Goal: Information Seeking & Learning: Learn about a topic

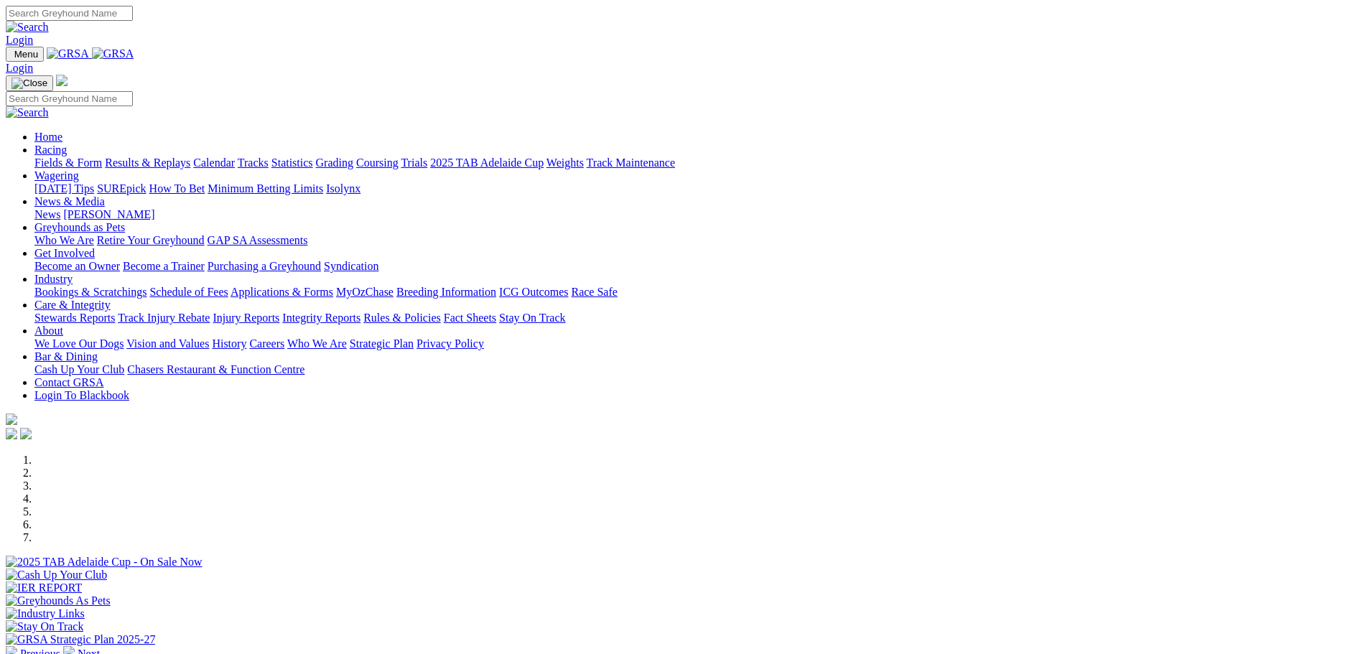
scroll to position [359, 0]
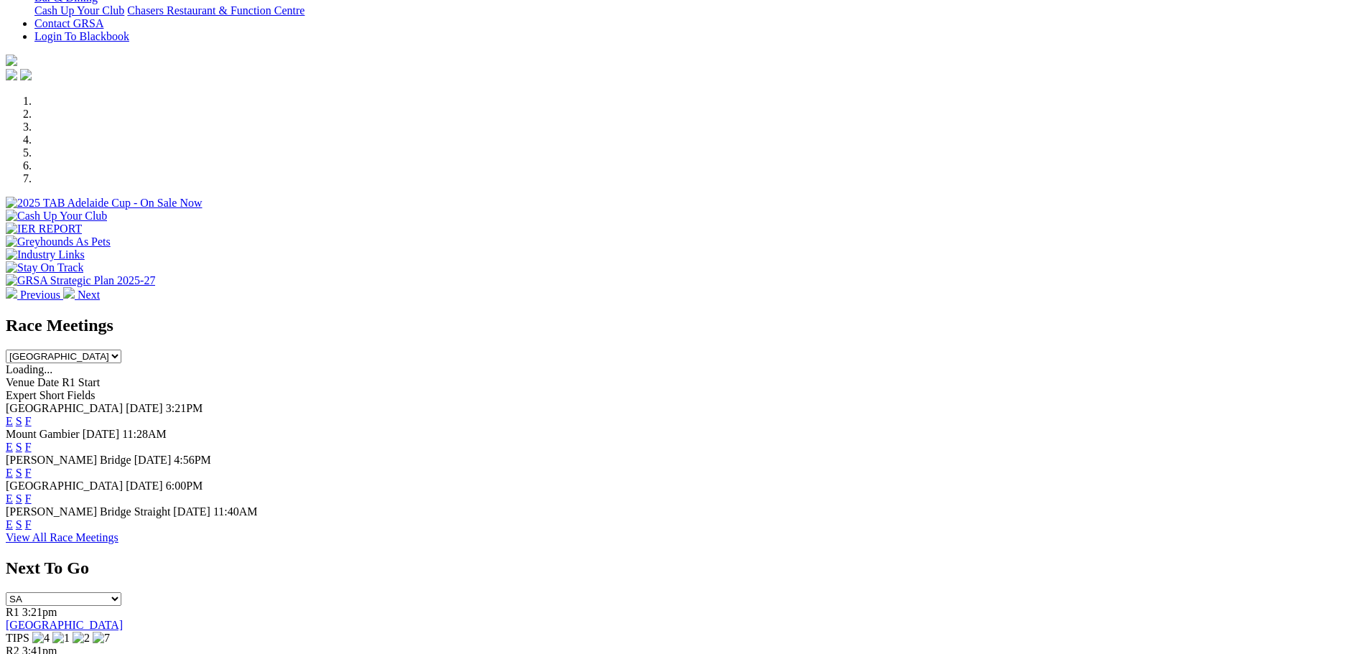
click at [149, 143] on div "Previous Next" at bounding box center [684, 198] width 1357 height 207
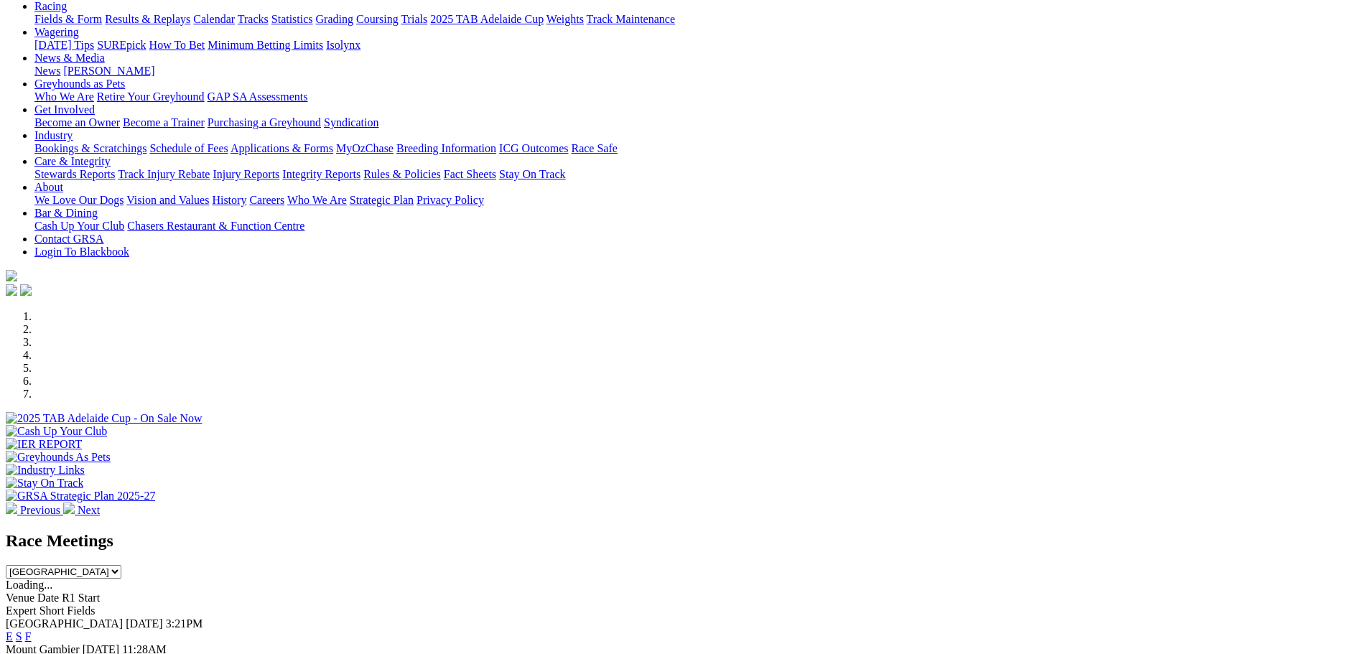
scroll to position [431, 0]
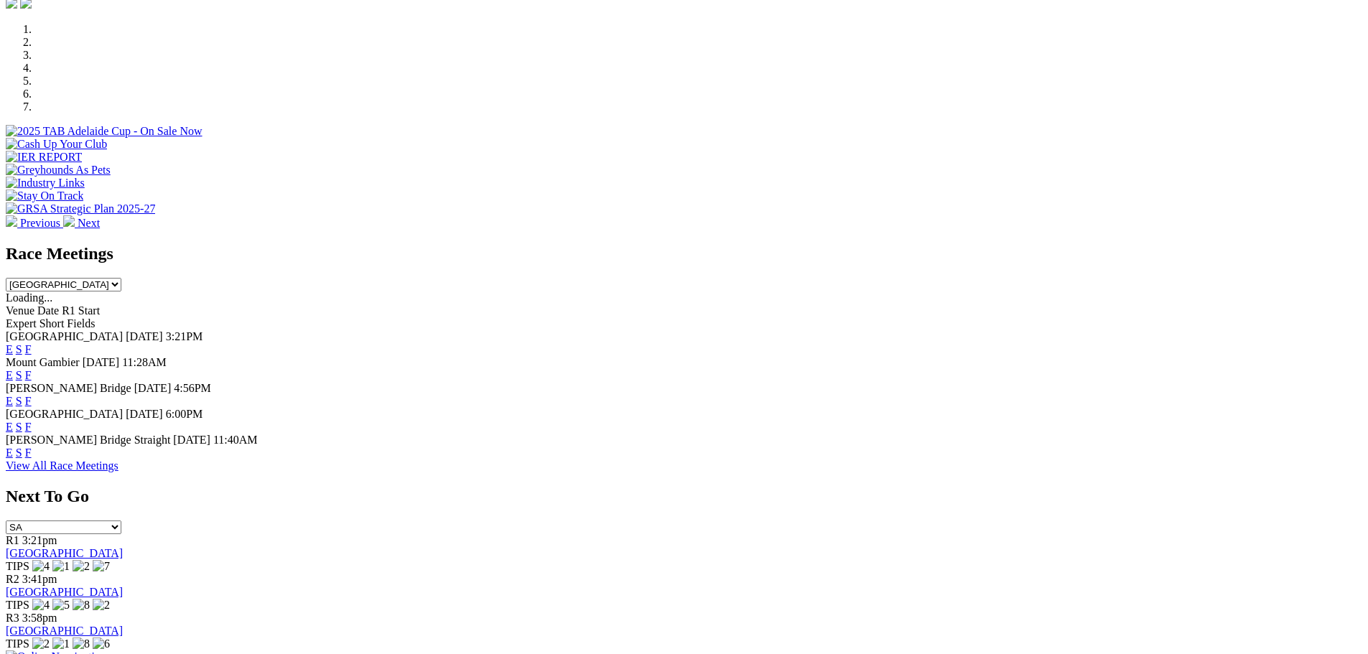
click at [32, 421] on link "F" at bounding box center [28, 427] width 6 height 12
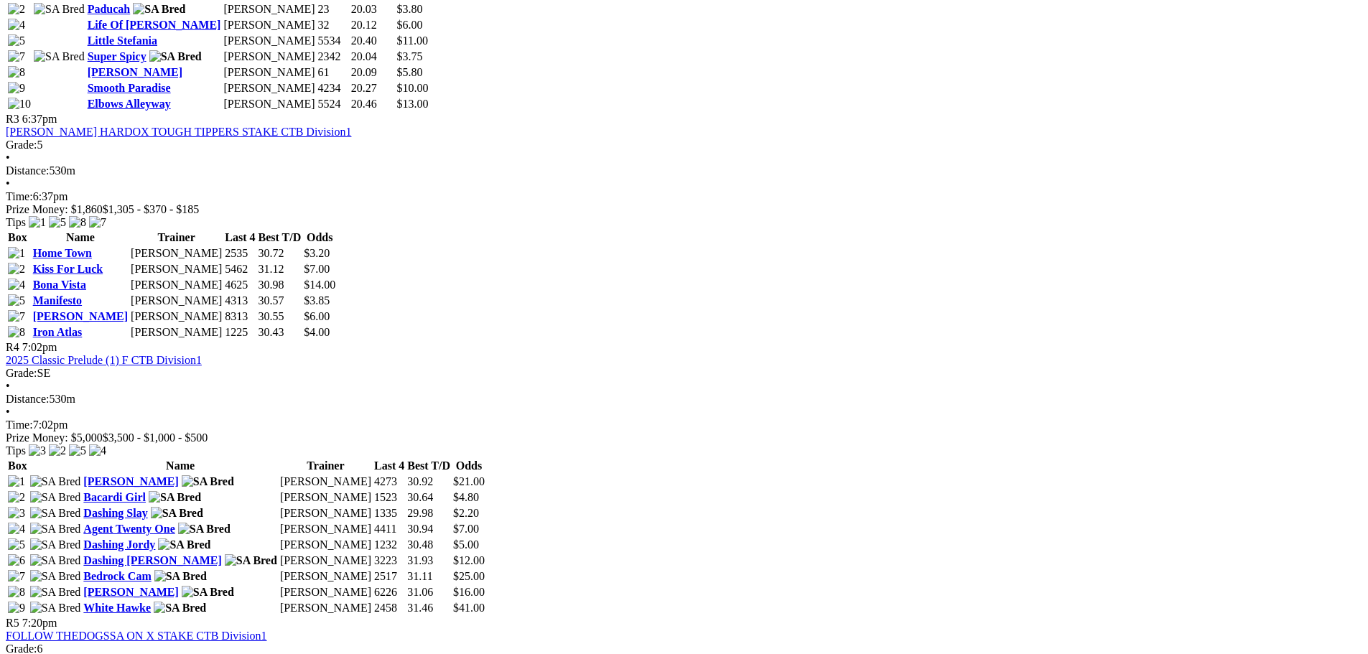
scroll to position [1149, 0]
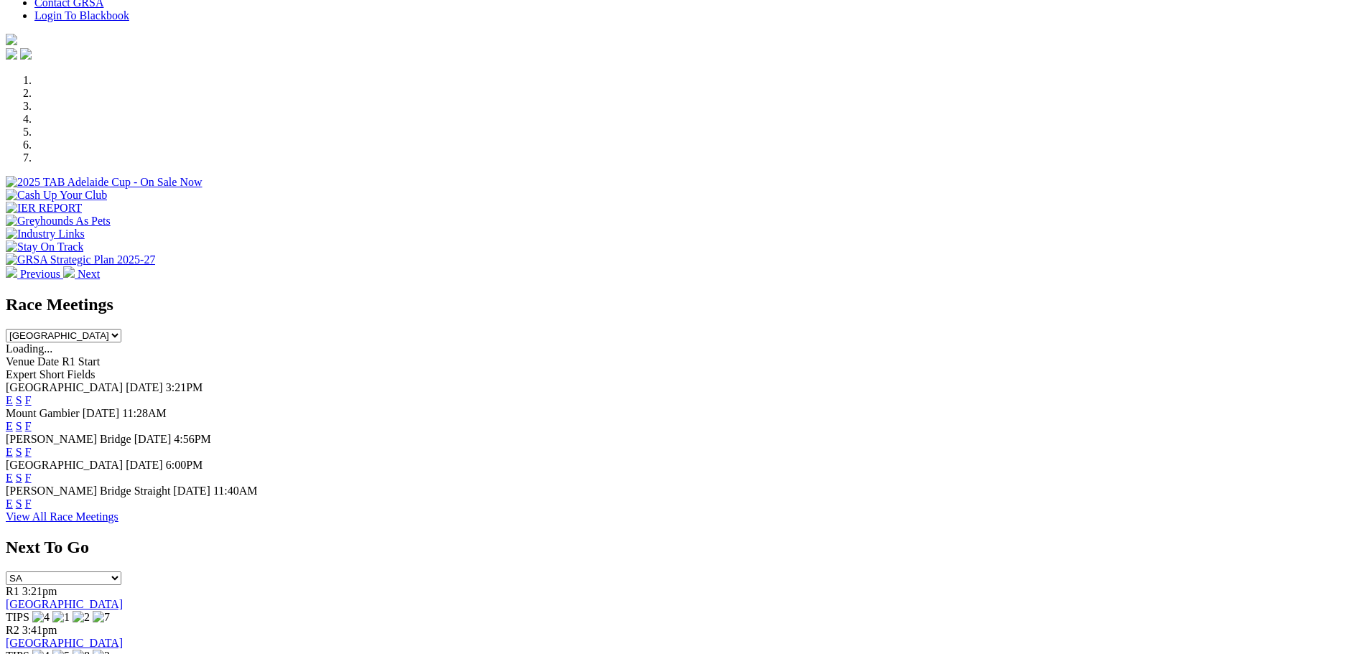
scroll to position [359, 0]
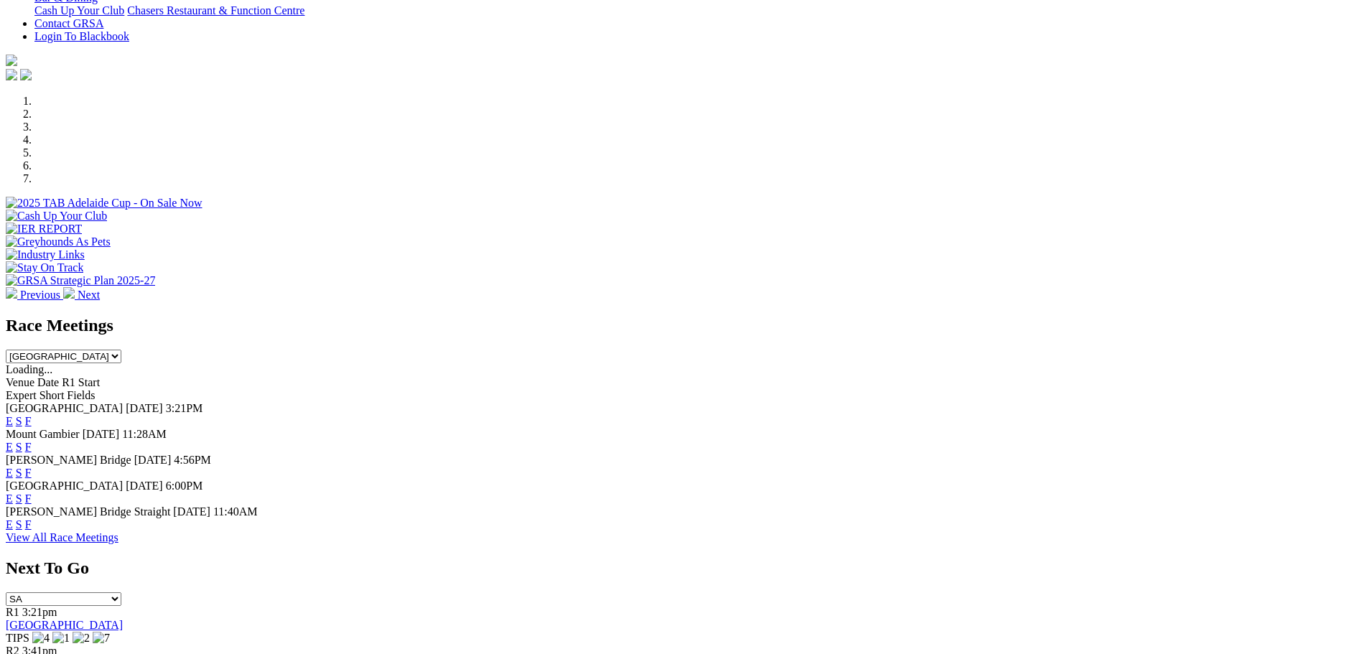
click at [32, 467] on link "F" at bounding box center [28, 473] width 6 height 12
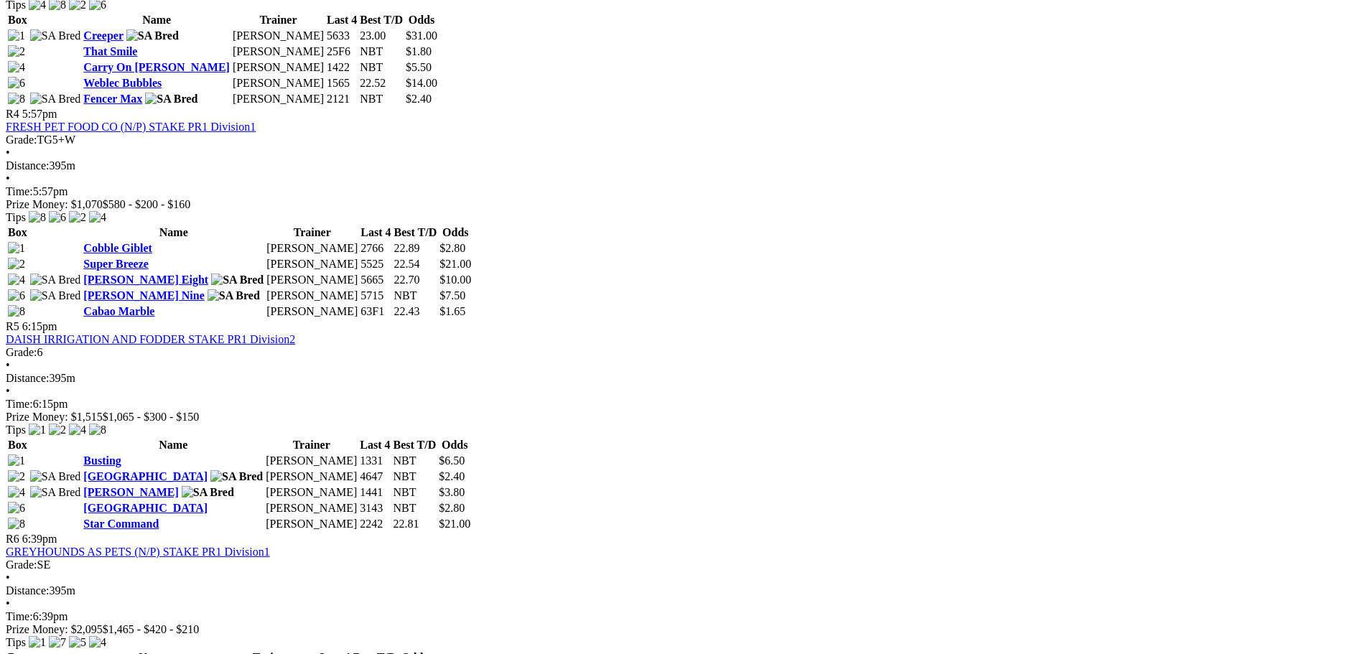
scroll to position [1293, 0]
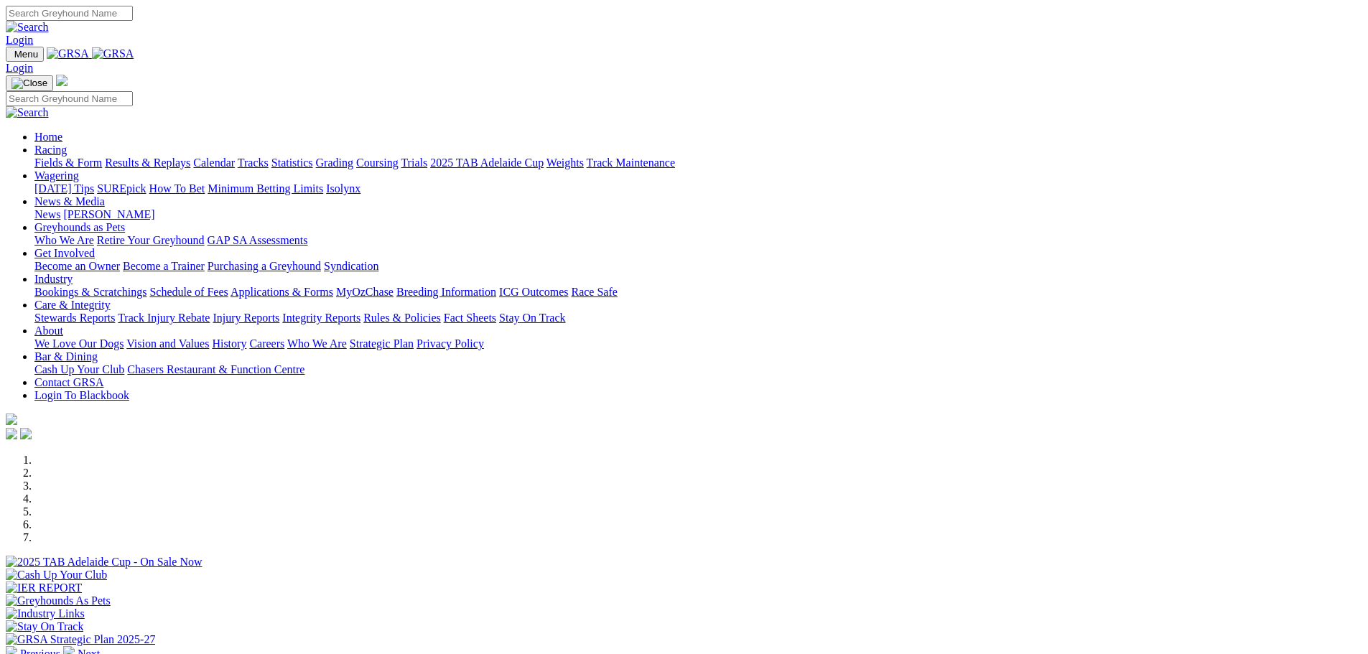
scroll to position [359, 0]
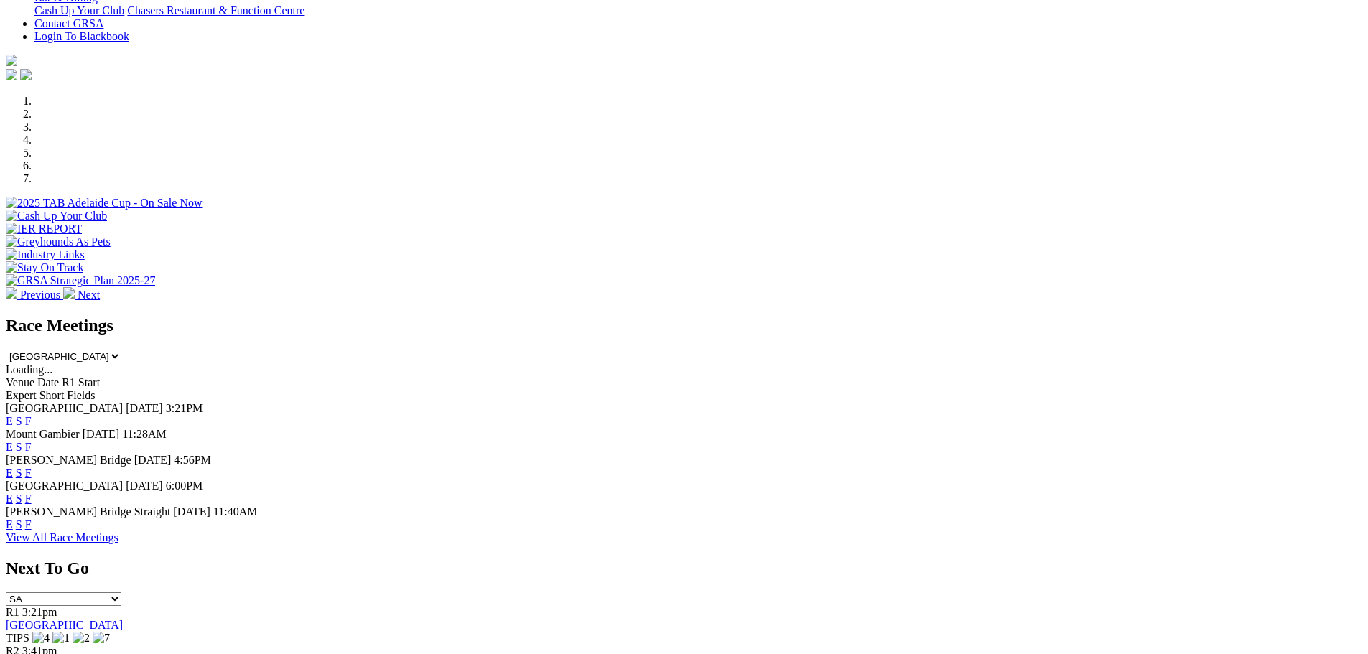
click at [32, 519] on link "F" at bounding box center [28, 525] width 6 height 12
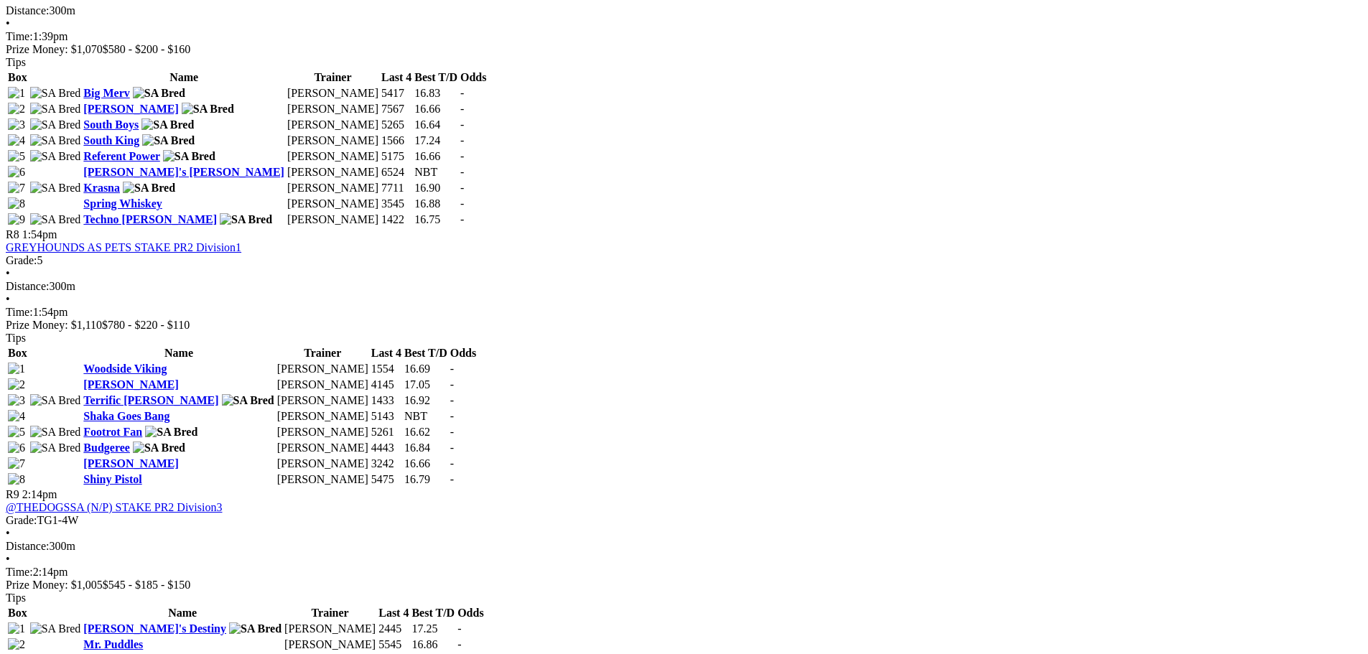
scroll to position [2187, 0]
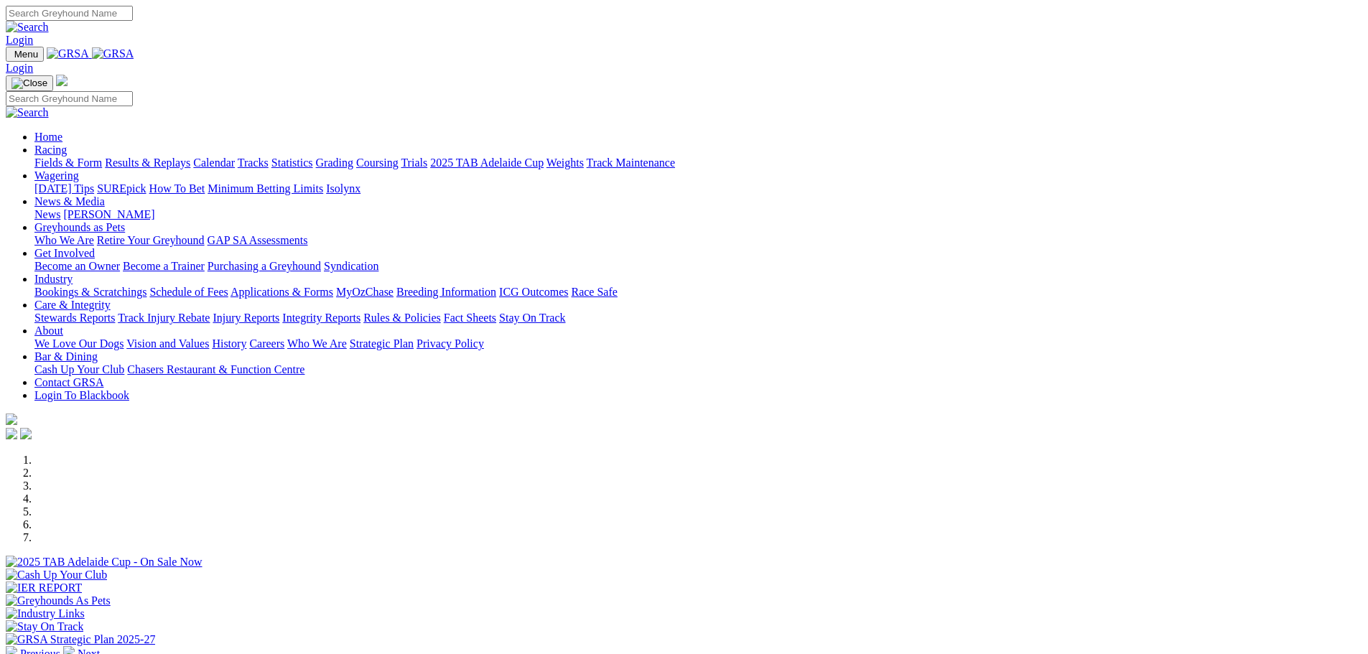
scroll to position [359, 0]
